Goal: Use online tool/utility: Use online tool/utility

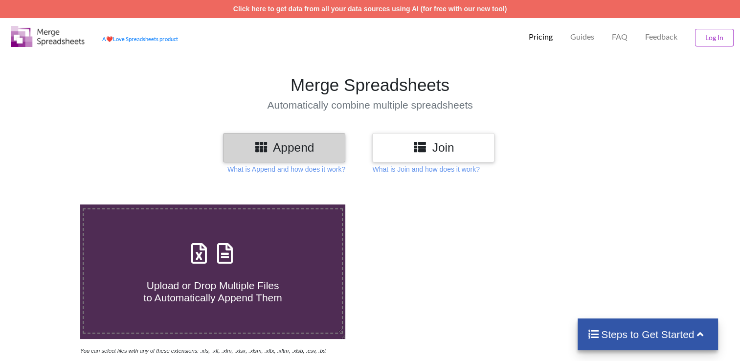
click at [436, 160] on div "Join" at bounding box center [433, 147] width 122 height 29
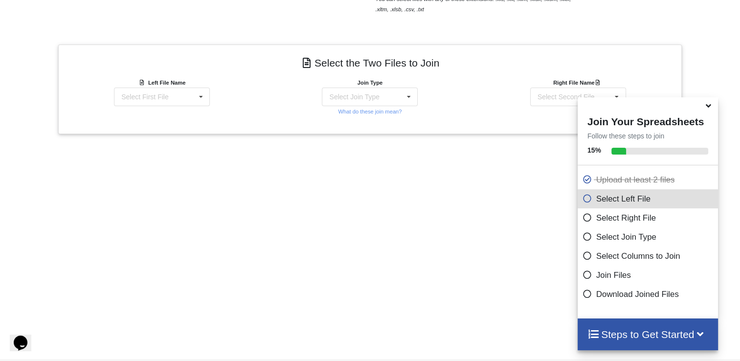
scroll to position [383, 0]
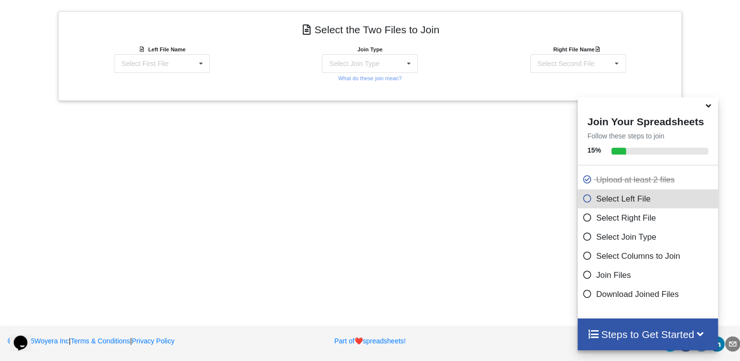
click at [710, 109] on icon at bounding box center [708, 104] width 10 height 9
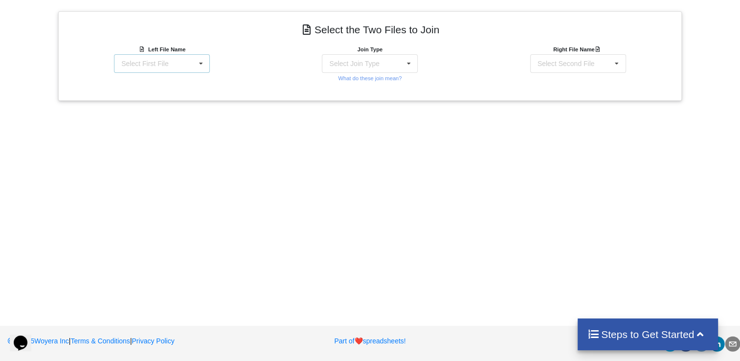
click at [184, 56] on div "Select First File matters [DATE] 21-47-53.csv Matter balance summary (08_10_202…" at bounding box center [162, 63] width 96 height 19
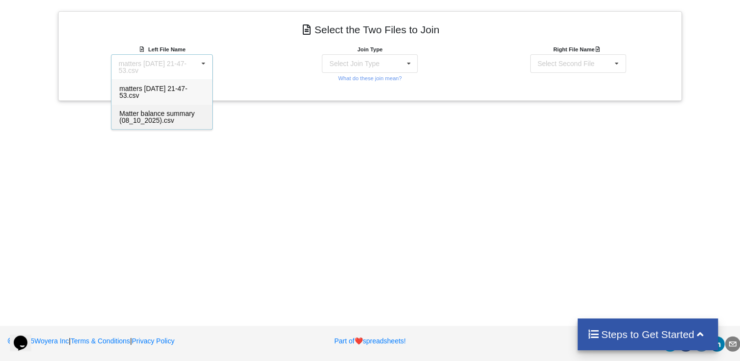
click at [153, 115] on span "Matter balance summary (08_10_2025).csv" at bounding box center [156, 116] width 75 height 15
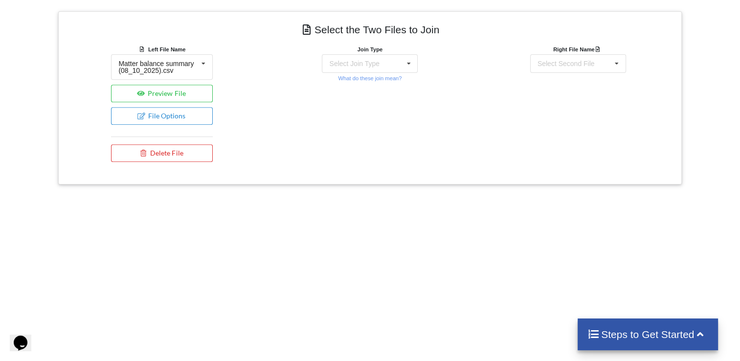
click at [350, 72] on div "Join Type Select Join Type INNER JOIN LEFT JOIN RIGHT JOIN FULL JOIN What do th…" at bounding box center [370, 63] width 102 height 39
click at [350, 66] on div "Select Join Type" at bounding box center [354, 63] width 50 height 7
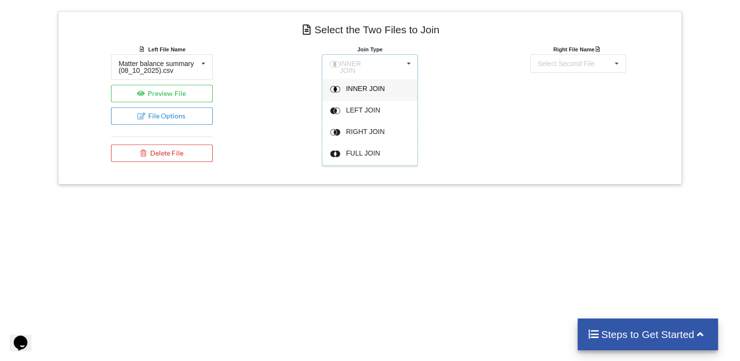
click at [348, 85] on span "INNER JOIN" at bounding box center [365, 89] width 39 height 8
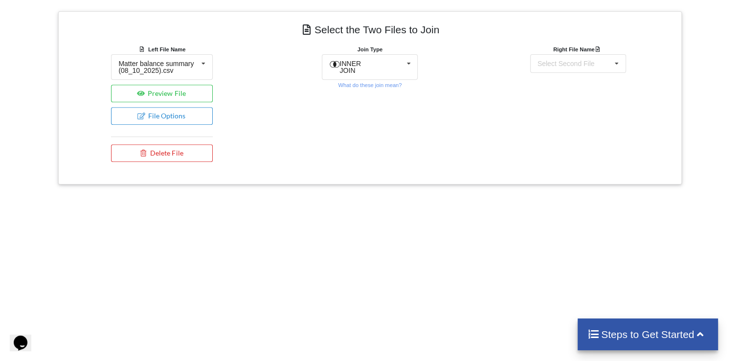
click at [551, 51] on div "Right File Name Select Second File matters [DATE] 21-47-53.csv Matter balance s…" at bounding box center [578, 58] width 102 height 29
click at [559, 60] on div "Select Second File" at bounding box center [565, 63] width 57 height 7
click at [553, 91] on span "matters [DATE] 21-47-53.csv" at bounding box center [569, 92] width 68 height 15
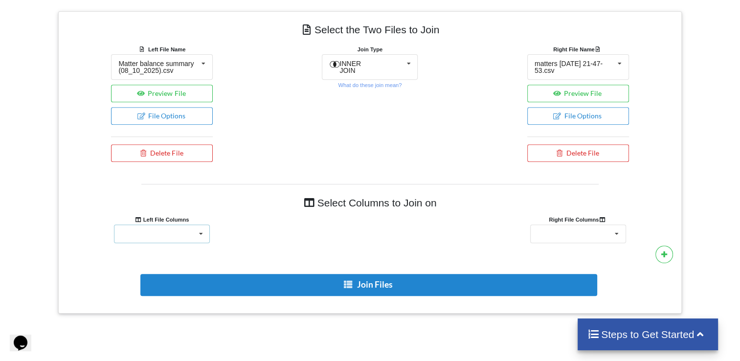
click at [156, 230] on div "Responsible Attorney Client Accounts Receivable Time In Progress Expense In Pro…" at bounding box center [162, 233] width 96 height 19
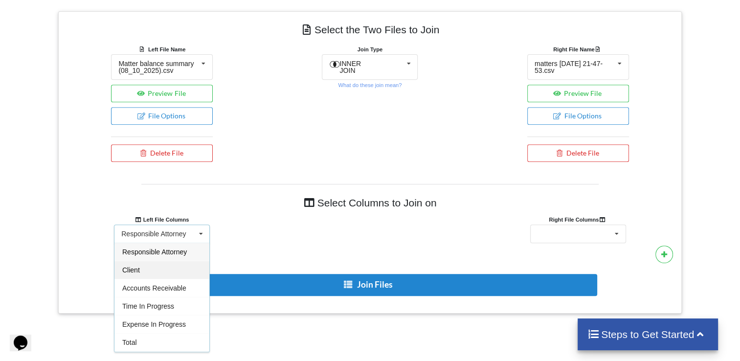
click at [136, 266] on span "Client" at bounding box center [131, 270] width 18 height 8
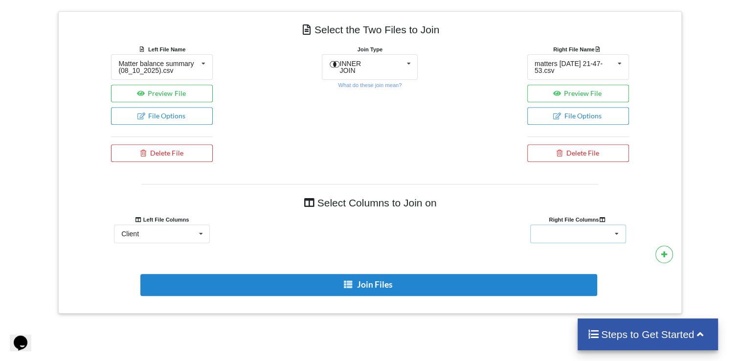
click at [561, 238] on div "Client Name Client Location Minimum Threshold Refill Request Due Hold/Lock No R…" at bounding box center [578, 233] width 96 height 19
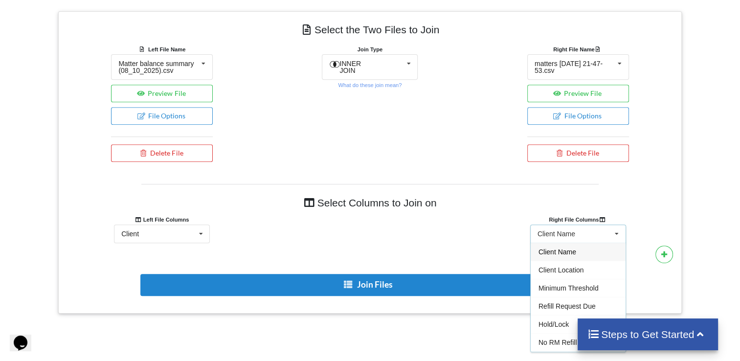
click at [559, 251] on span "Client Name" at bounding box center [557, 252] width 38 height 8
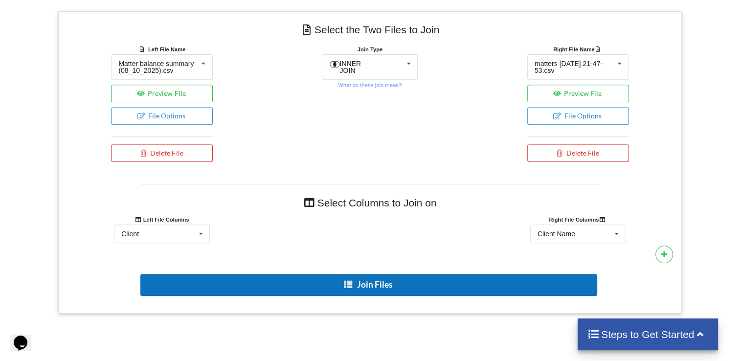
click at [362, 285] on button "Join Files" at bounding box center [368, 285] width 457 height 22
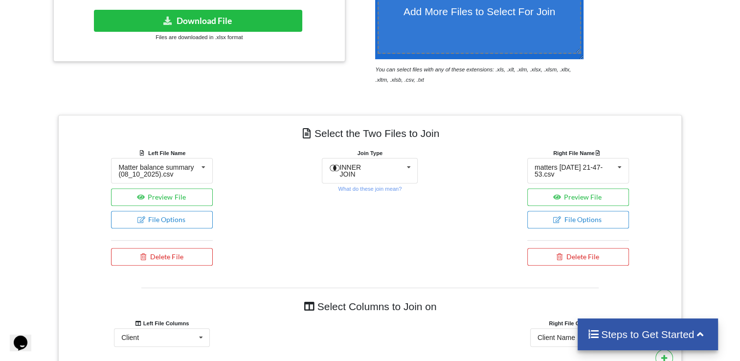
scroll to position [188, 0]
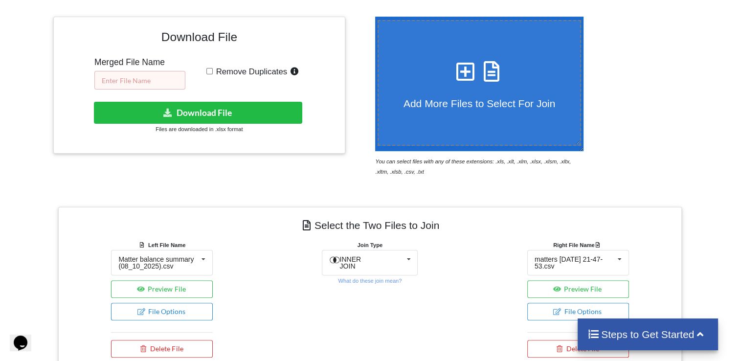
click at [129, 85] on input "text" at bounding box center [139, 80] width 91 height 19
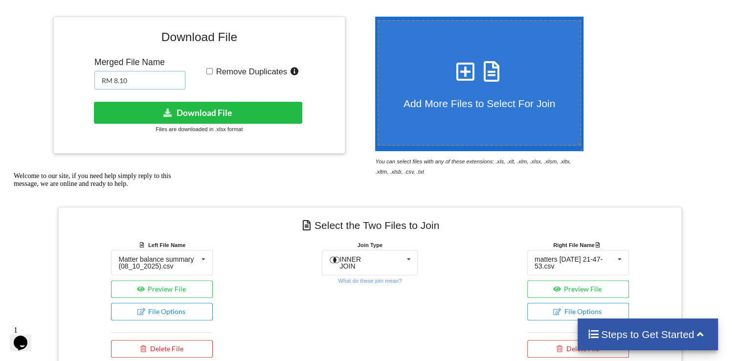
type input "RM 8.10"
click at [208, 71] on input "Remove Duplicates" at bounding box center [209, 71] width 6 height 6
checkbox input "true"
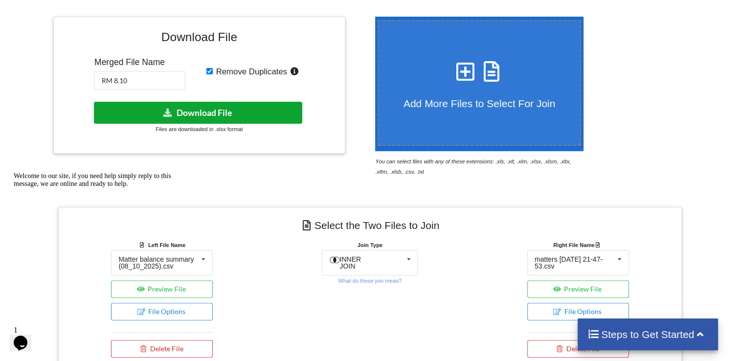
click at [206, 113] on button "Download File" at bounding box center [198, 113] width 208 height 22
